Goal: Information Seeking & Learning: Find specific fact

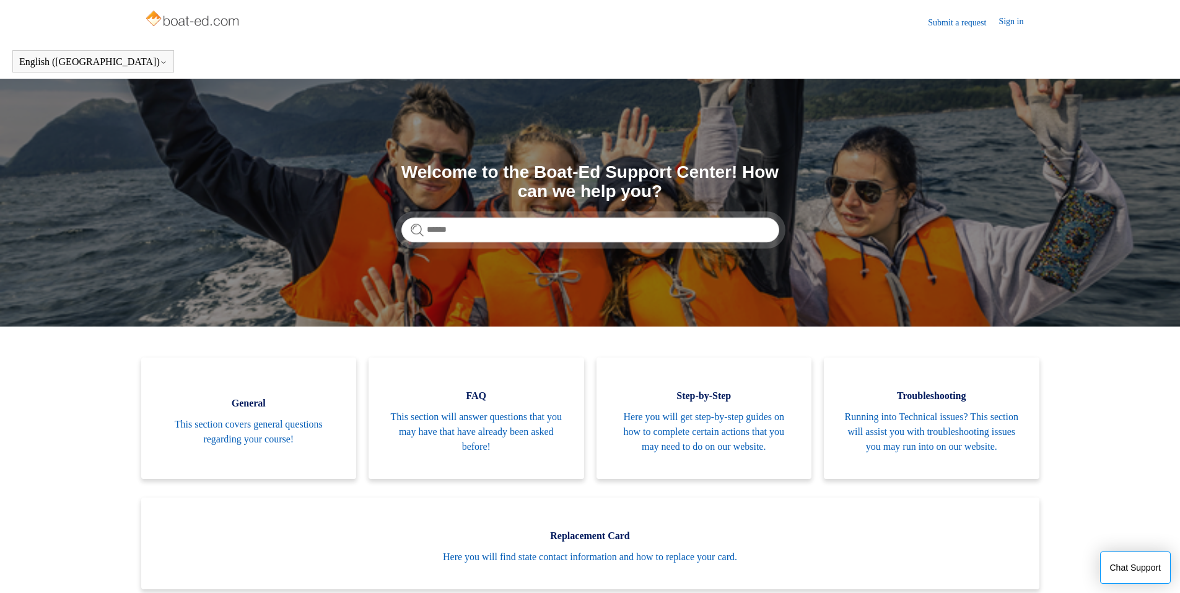
click at [514, 227] on input "Search" at bounding box center [590, 229] width 378 height 25
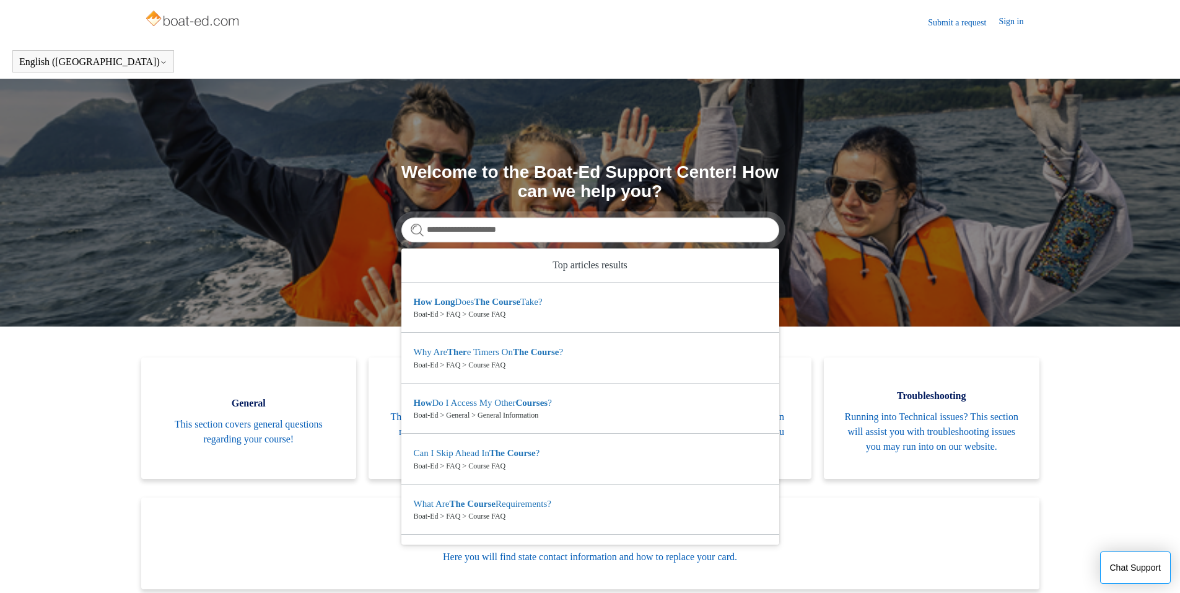
type input "**********"
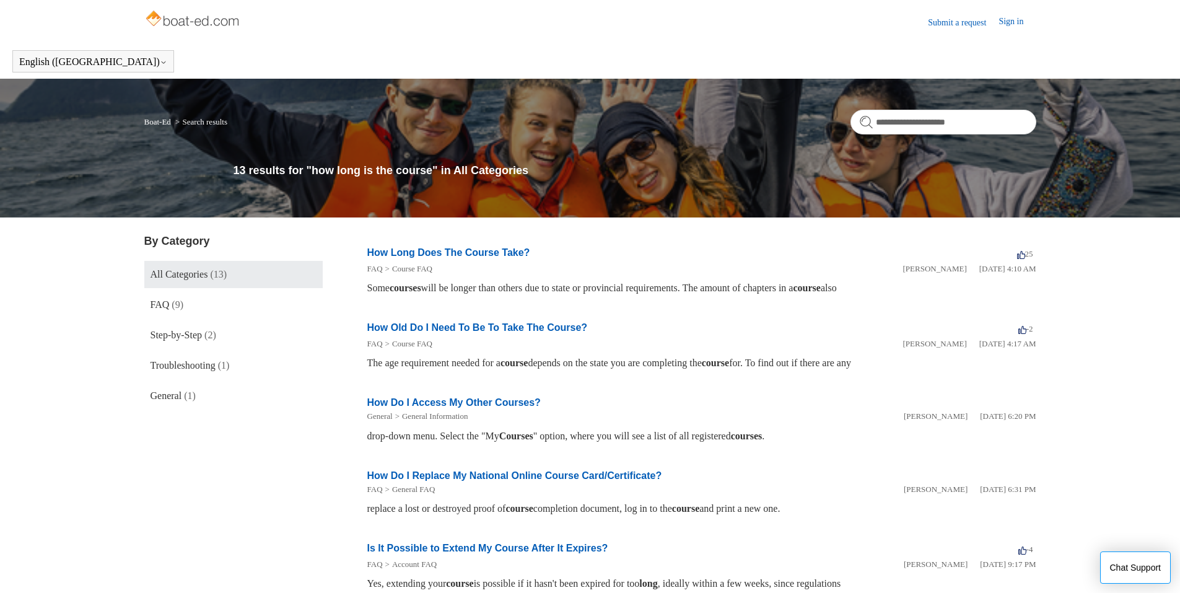
click at [439, 252] on link "How Long Does The Course Take?" at bounding box center [448, 252] width 163 height 11
